Goal: Navigation & Orientation: Find specific page/section

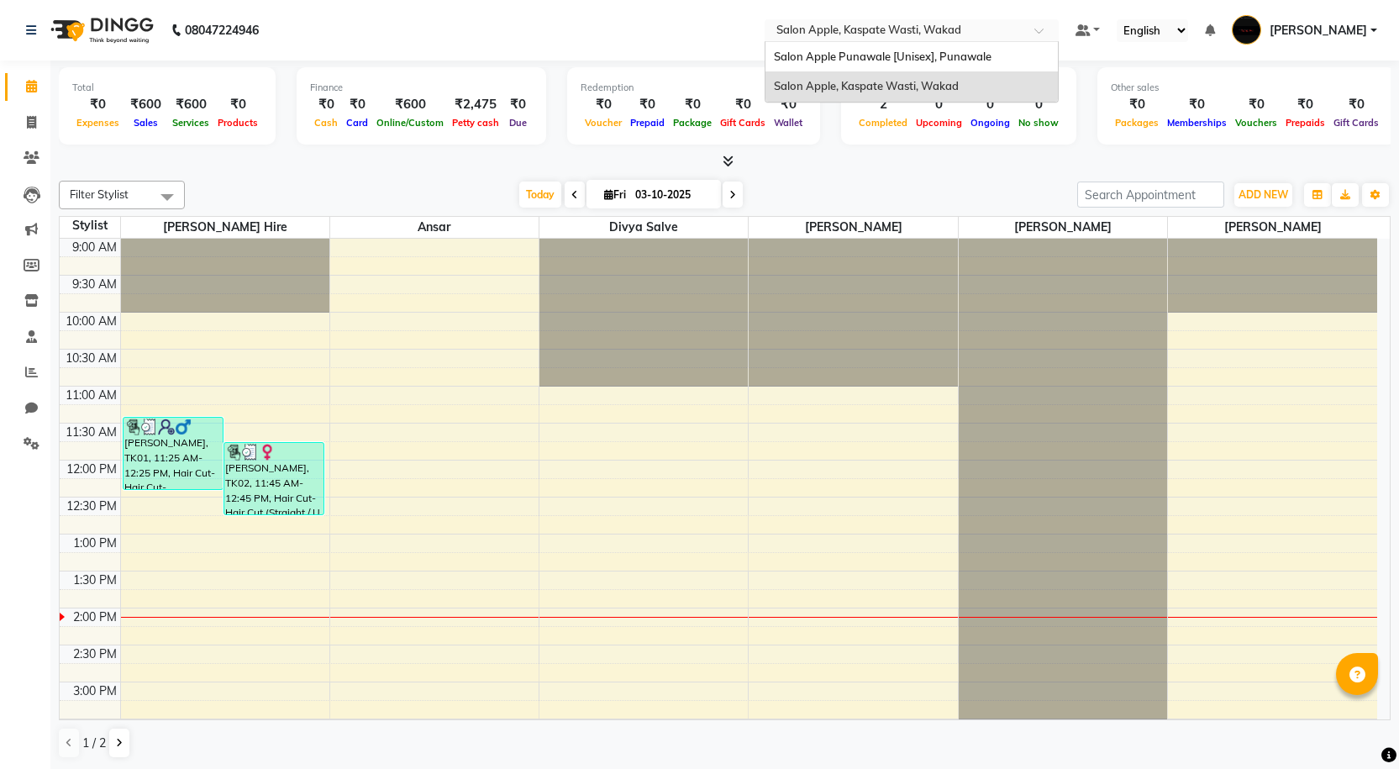
click at [951, 28] on input "text" at bounding box center [895, 32] width 244 height 17
click at [924, 60] on span "Salon Apple Punawale [Unisex], Punawale" at bounding box center [883, 56] width 218 height 13
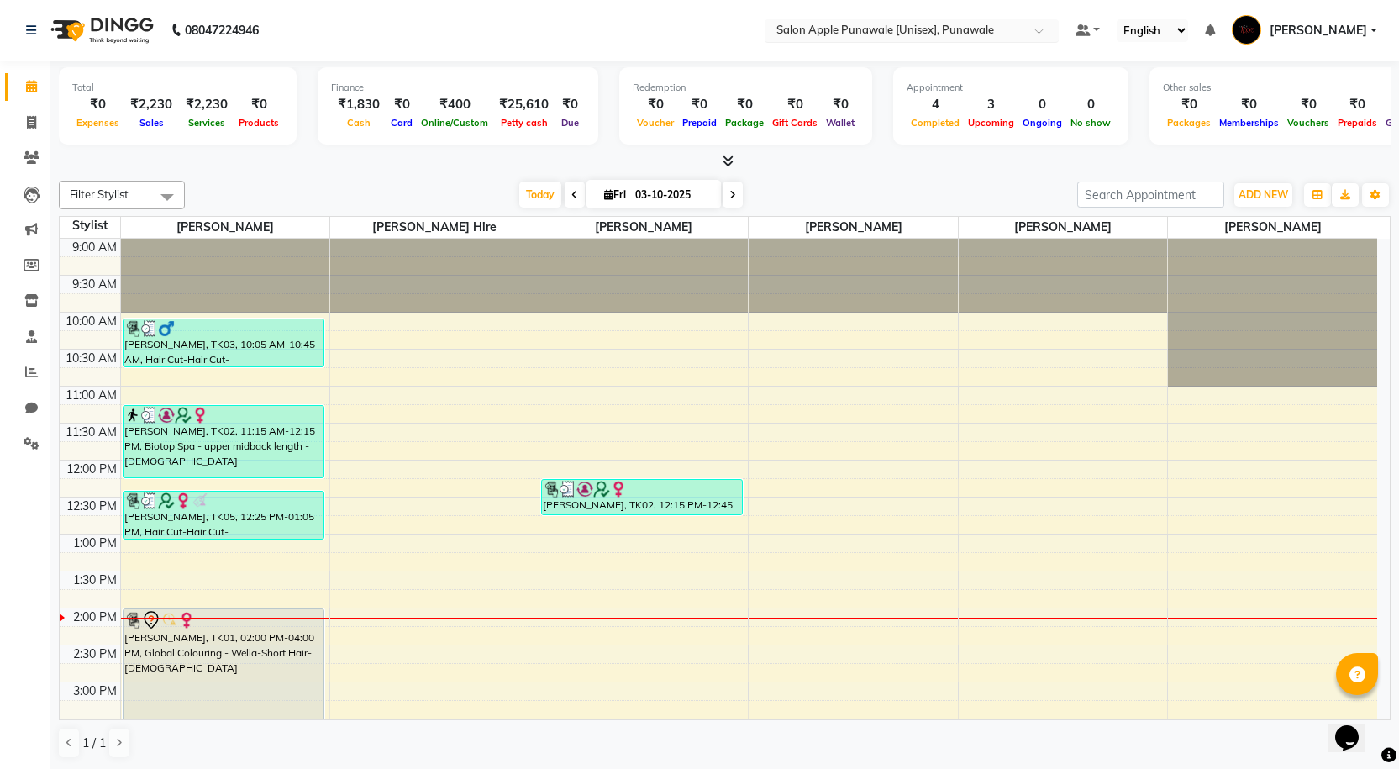
click at [850, 39] on div "Select Location × Salon Apple Punawale [Unisex], Punawale" at bounding box center [911, 30] width 294 height 23
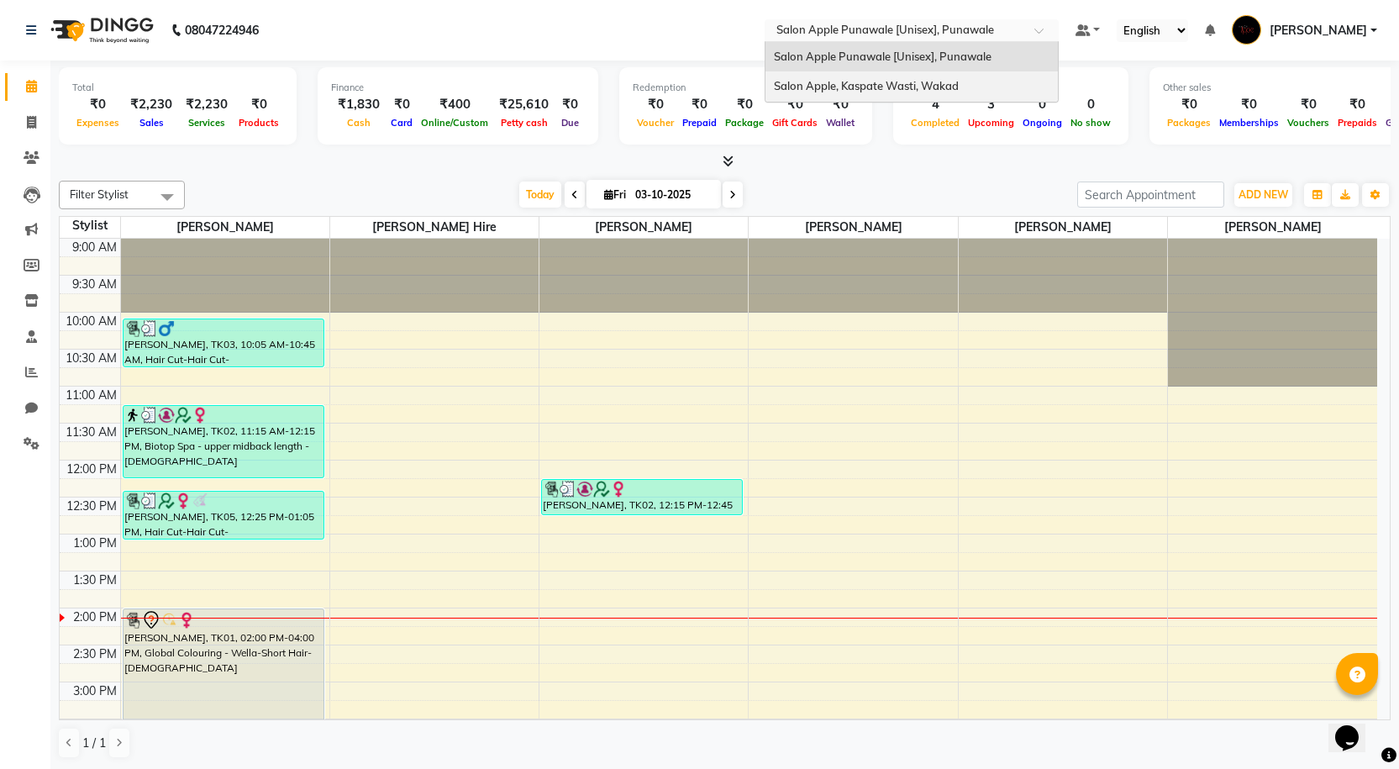
click at [858, 79] on span "Salon Apple, Kaspate Wasti, Wakad" at bounding box center [866, 85] width 185 height 13
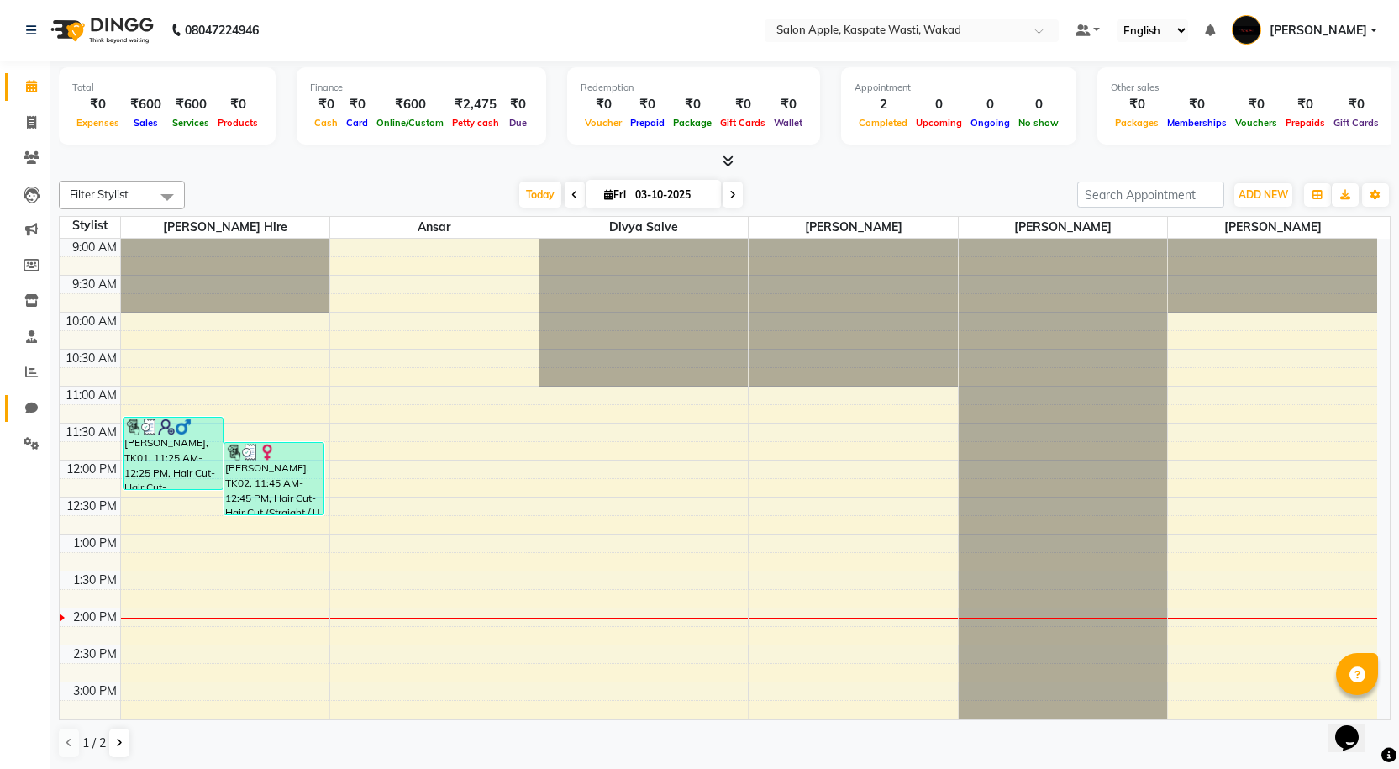
click at [29, 402] on icon at bounding box center [31, 408] width 13 height 13
select select "100"
